Goal: Task Accomplishment & Management: Use online tool/utility

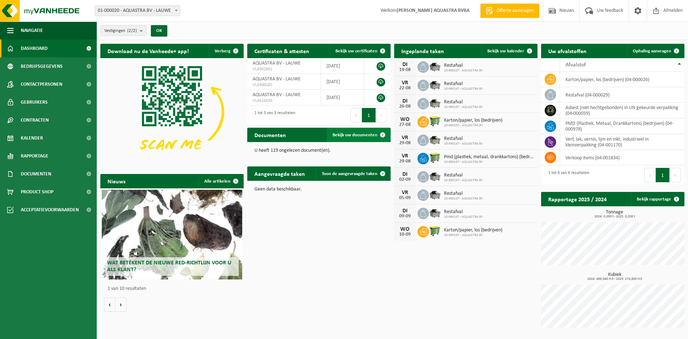
click at [357, 133] on span "Bekijk uw documenten" at bounding box center [354, 135] width 45 height 5
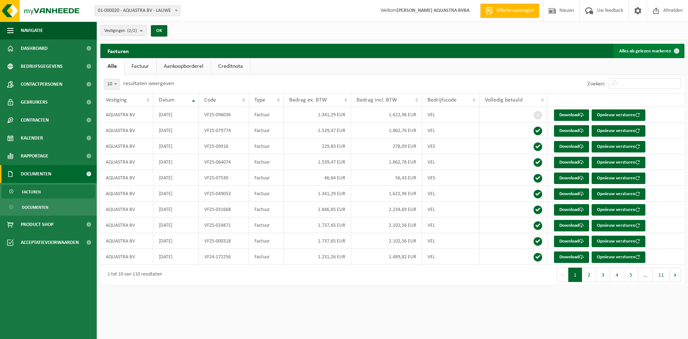
click at [638, 48] on button "Alles als gelezen markeren" at bounding box center [648, 51] width 70 height 14
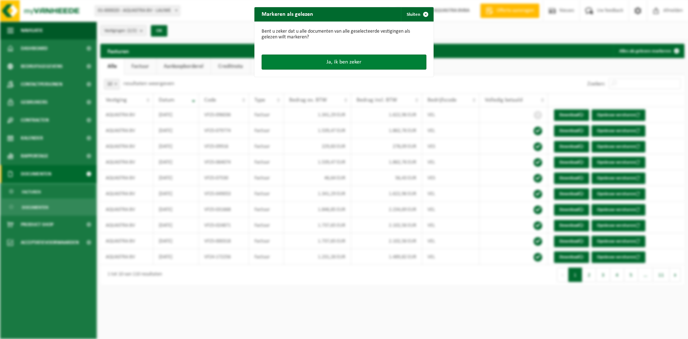
click at [325, 61] on button "Ja, ik ben zeker" at bounding box center [344, 61] width 165 height 15
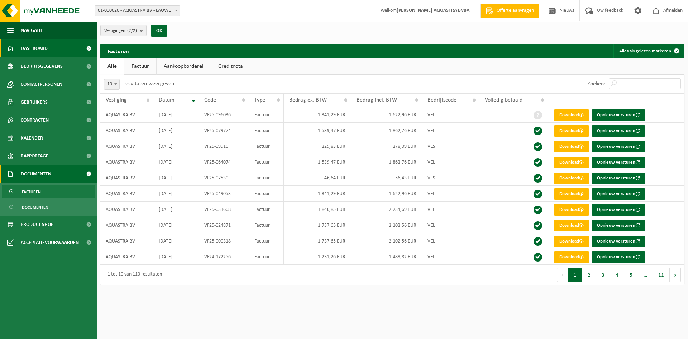
click at [22, 49] on span "Dashboard" at bounding box center [34, 48] width 27 height 18
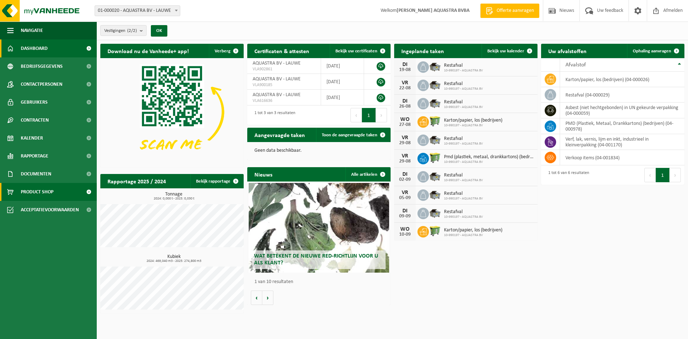
click at [31, 190] on span "Product Shop" at bounding box center [37, 192] width 33 height 18
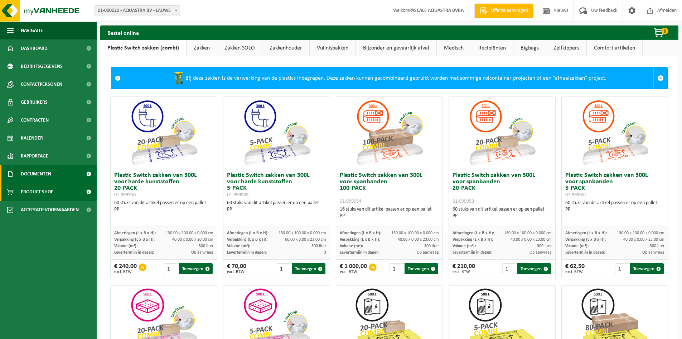
click at [30, 174] on span "Documenten" at bounding box center [36, 174] width 30 height 18
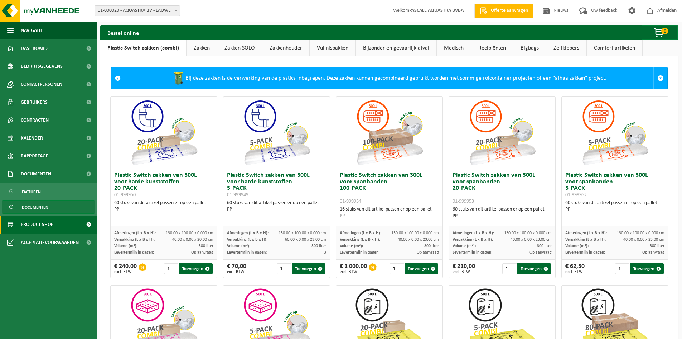
click at [29, 208] on span "Documenten" at bounding box center [35, 207] width 27 height 14
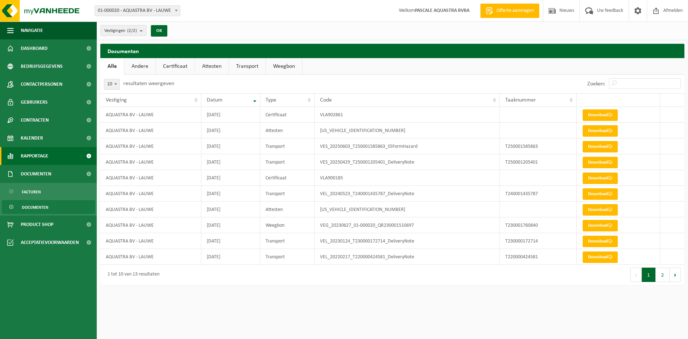
click at [26, 159] on span "Rapportage" at bounding box center [35, 156] width 28 height 18
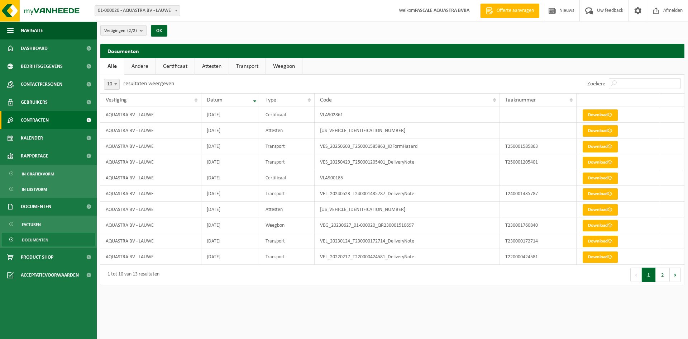
click at [30, 121] on span "Contracten" at bounding box center [35, 120] width 28 height 18
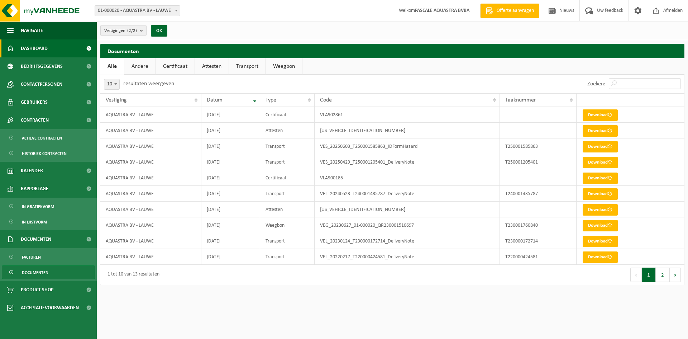
click at [38, 47] on span "Dashboard" at bounding box center [34, 48] width 27 height 18
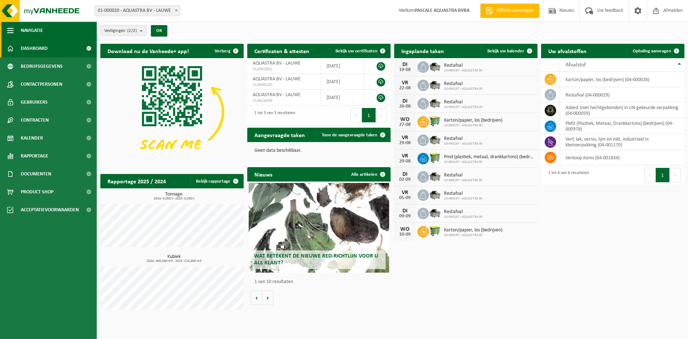
click at [33, 28] on span "Navigatie" at bounding box center [32, 30] width 22 height 18
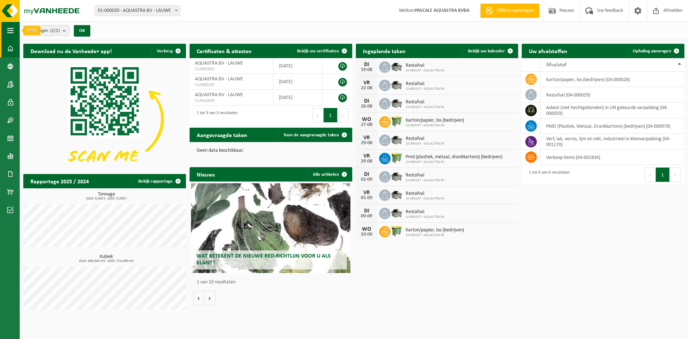
click at [9, 32] on span "button" at bounding box center [10, 30] width 6 height 18
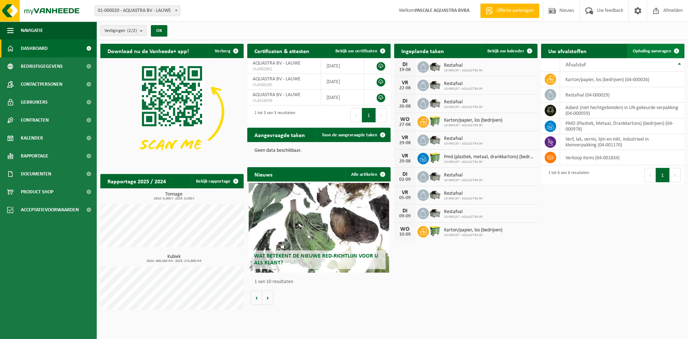
click at [648, 49] on span "Ophaling aanvragen" at bounding box center [652, 51] width 38 height 5
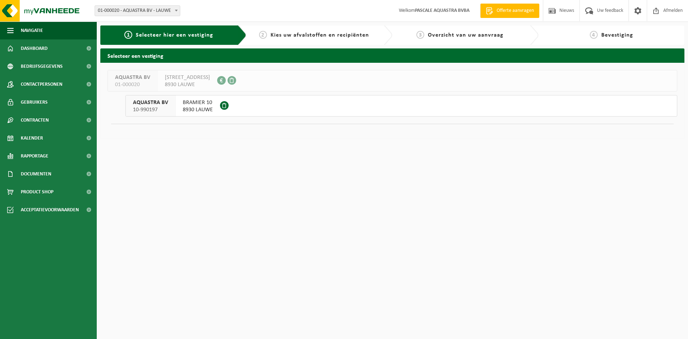
click at [311, 34] on span "Kies uw afvalstoffen en recipiënten" at bounding box center [319, 35] width 99 height 6
click at [192, 105] on span "BRAMIER 10" at bounding box center [198, 102] width 30 height 7
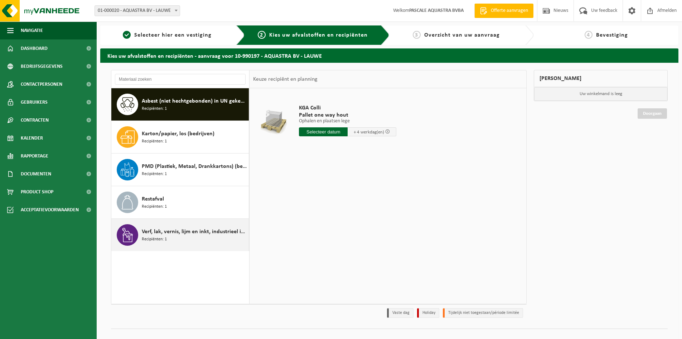
click at [155, 236] on span "Recipiënten: 1" at bounding box center [154, 239] width 25 height 7
